Goal: Contribute content: Add original content to the website for others to see

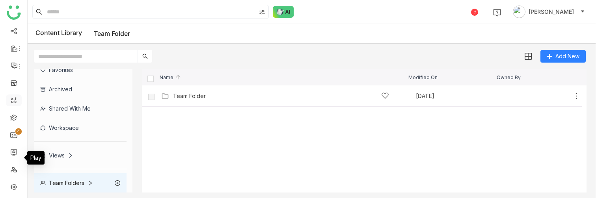
scroll to position [75, 0]
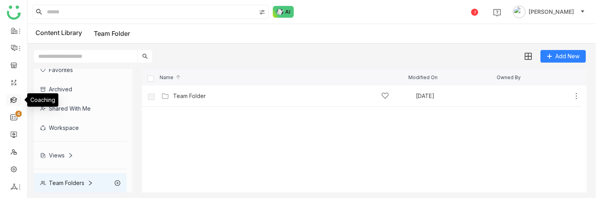
click at [12, 103] on link at bounding box center [13, 99] width 7 height 7
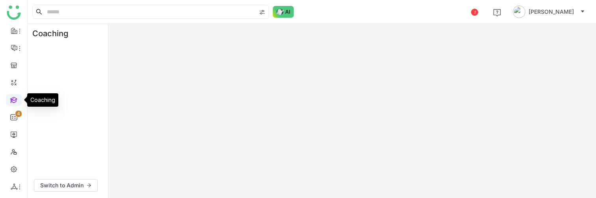
click at [12, 103] on link at bounding box center [13, 99] width 7 height 7
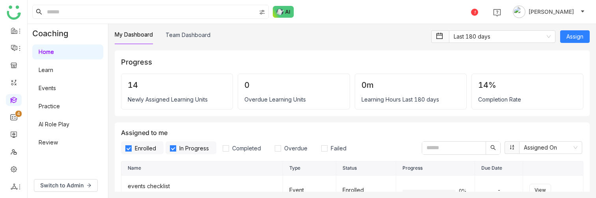
click at [51, 72] on link "Learn" at bounding box center [46, 70] width 15 height 7
click at [68, 185] on span "Switch to Admin" at bounding box center [61, 185] width 43 height 9
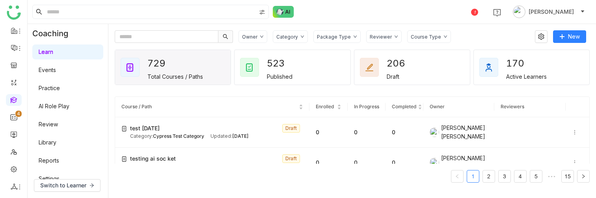
click at [53, 55] on link "Learn" at bounding box center [46, 51] width 15 height 7
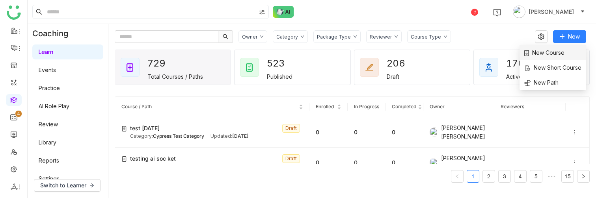
click at [555, 55] on span "New Course" at bounding box center [544, 52] width 40 height 9
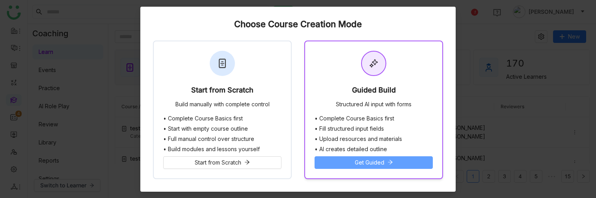
click at [358, 163] on span "Get Guided" at bounding box center [370, 162] width 30 height 9
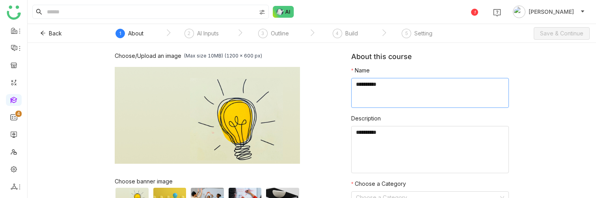
click at [392, 98] on textarea at bounding box center [430, 93] width 158 height 30
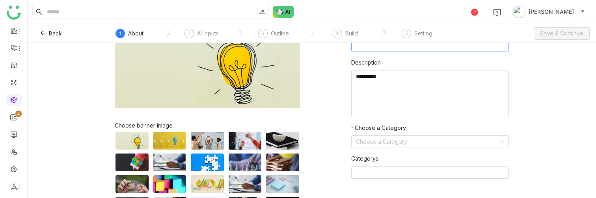
scroll to position [71, 0]
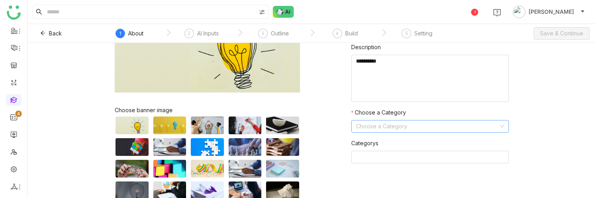
type textarea "**********"
click at [428, 129] on input at bounding box center [427, 127] width 143 height 12
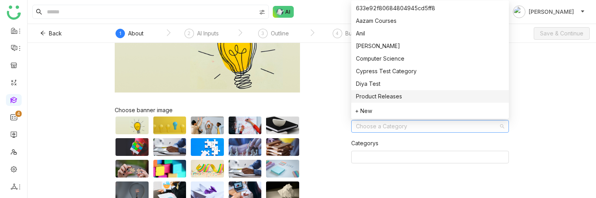
click at [407, 90] on nz-option-item "Product Releases" at bounding box center [430, 96] width 158 height 13
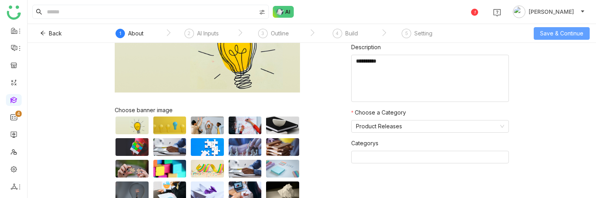
click at [549, 35] on span "Save & Continue" at bounding box center [561, 33] width 43 height 9
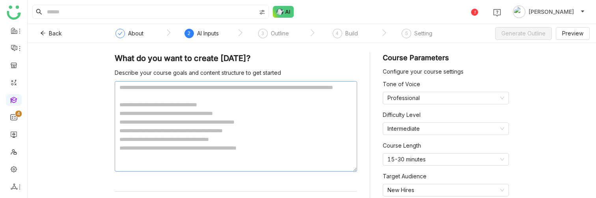
click at [184, 115] on textarea at bounding box center [236, 126] width 242 height 91
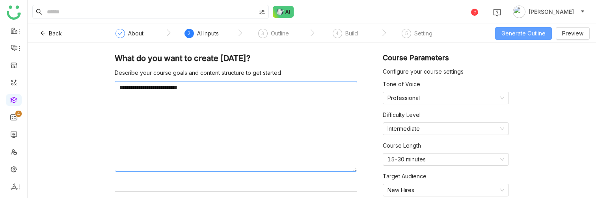
type textarea "**********"
click at [525, 37] on span "Generate Outline" at bounding box center [523, 33] width 44 height 9
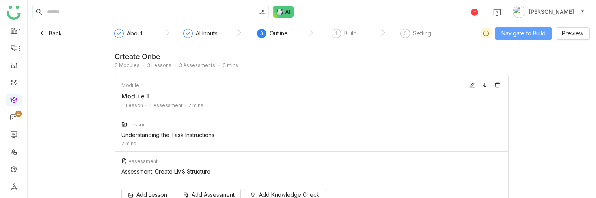
click at [511, 39] on button "Navigate to Build" at bounding box center [523, 33] width 57 height 13
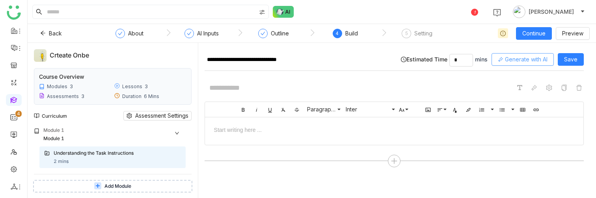
click at [510, 60] on button "Generate with AI" at bounding box center [522, 59] width 62 height 13
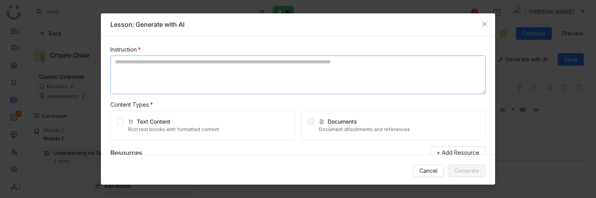
click at [171, 66] on textarea at bounding box center [297, 75] width 375 height 39
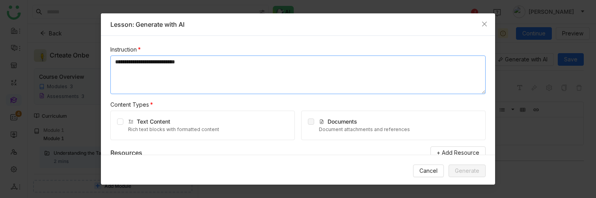
type textarea "**********"
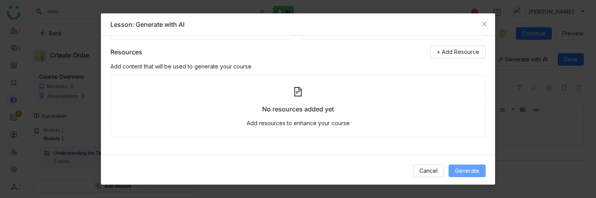
click at [461, 169] on span "Generate" at bounding box center [467, 171] width 24 height 9
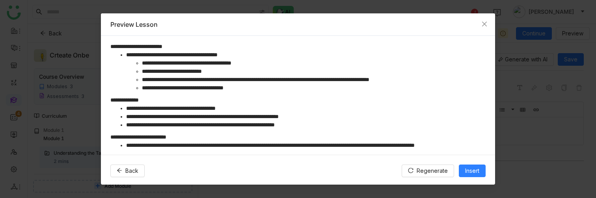
scroll to position [177, 0]
